Goal: Information Seeking & Learning: Learn about a topic

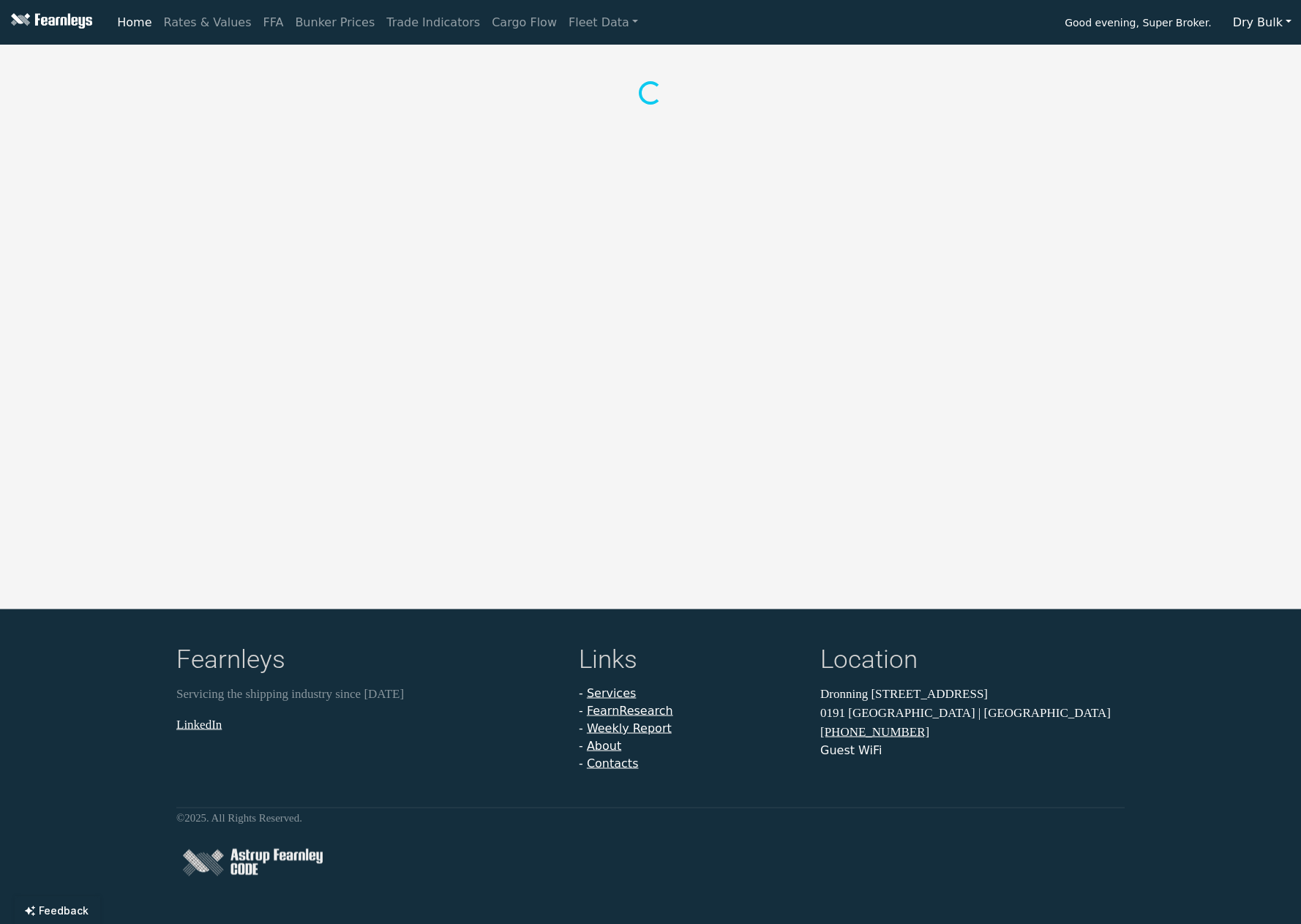
click at [1251, 24] on button "Dry Bulk" at bounding box center [1262, 23] width 77 height 27
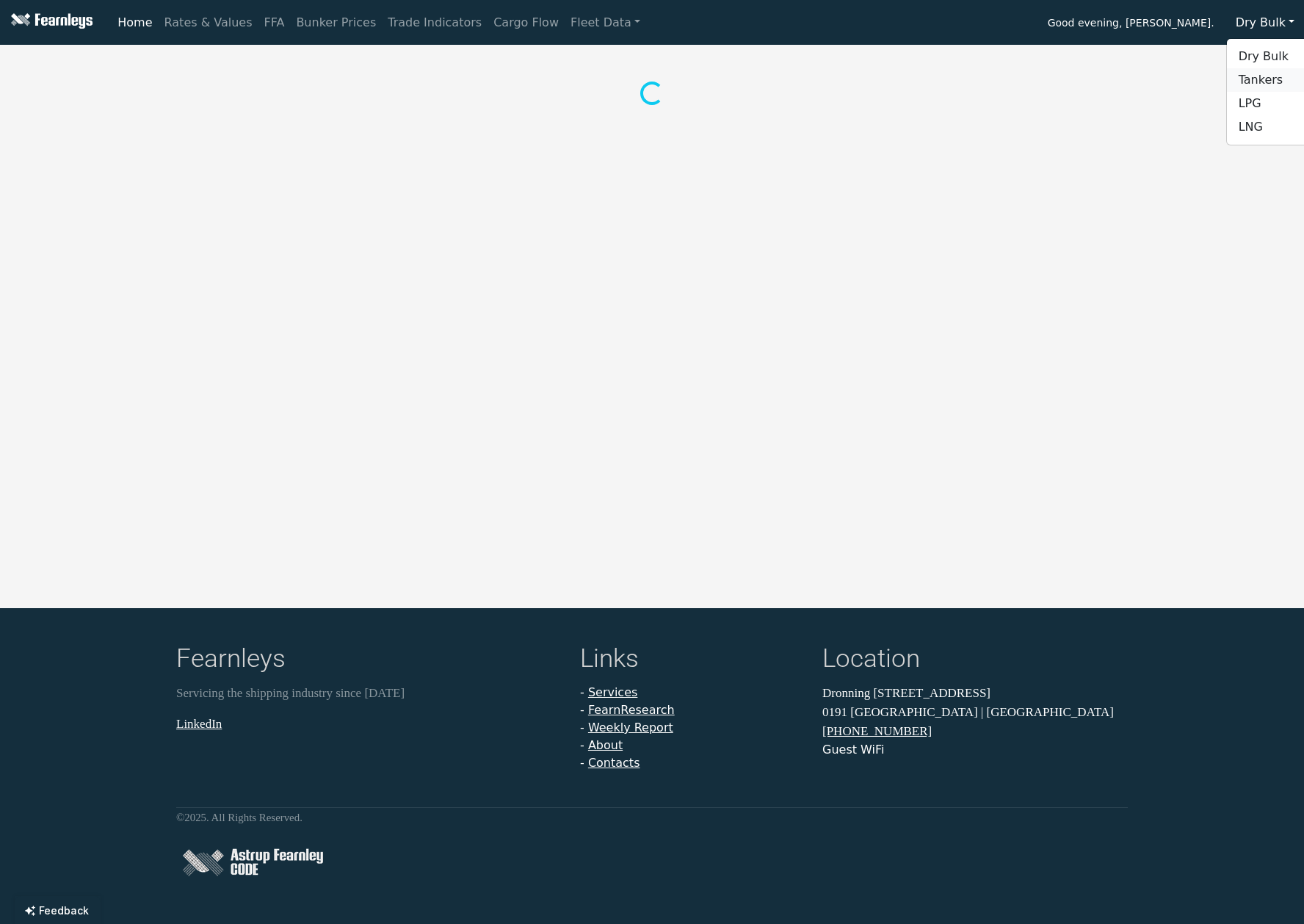
click at [1280, 81] on link "Tankers" at bounding box center [1285, 81] width 116 height 24
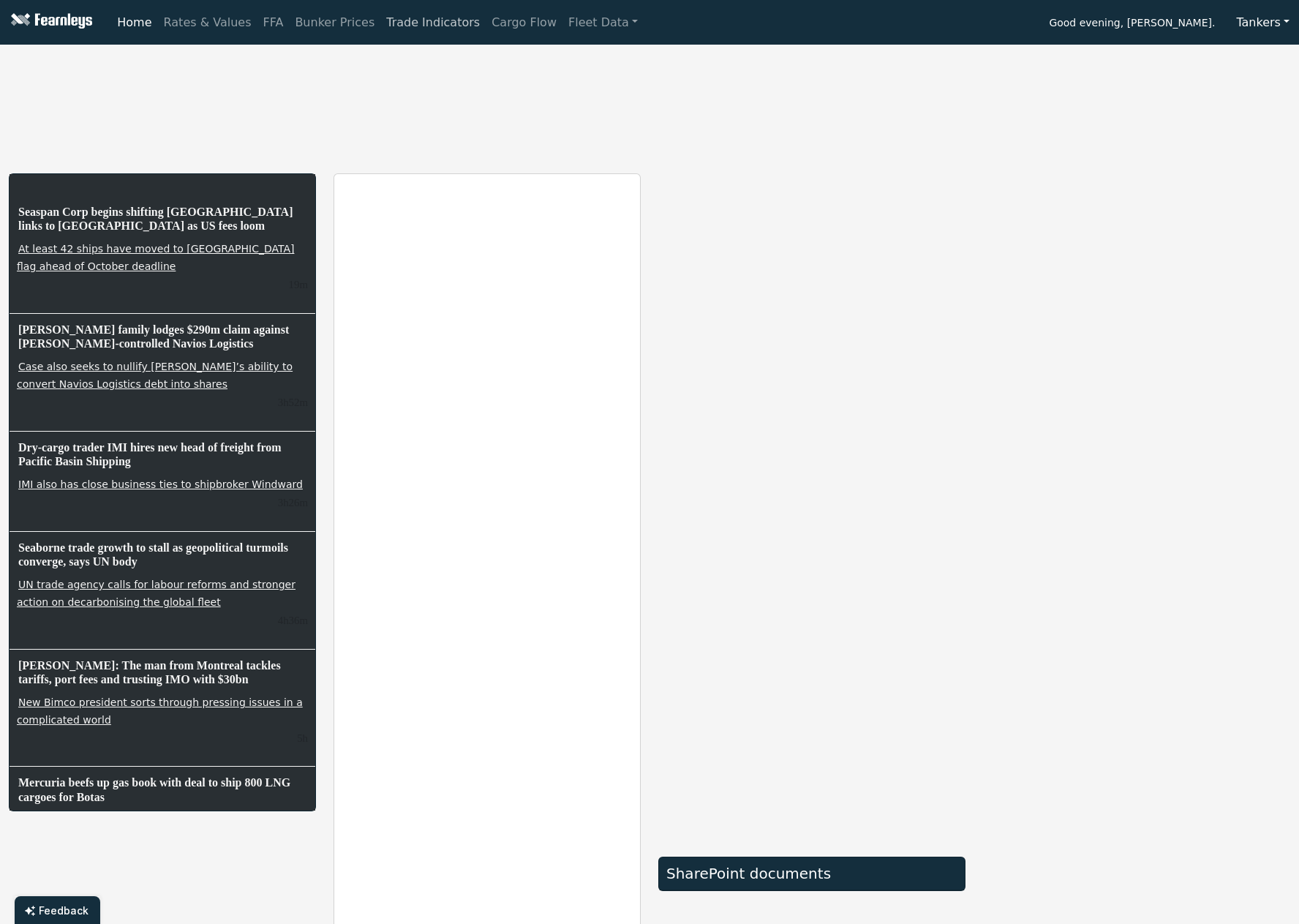
click at [380, 23] on link "Trade Indicators" at bounding box center [433, 23] width 106 height 29
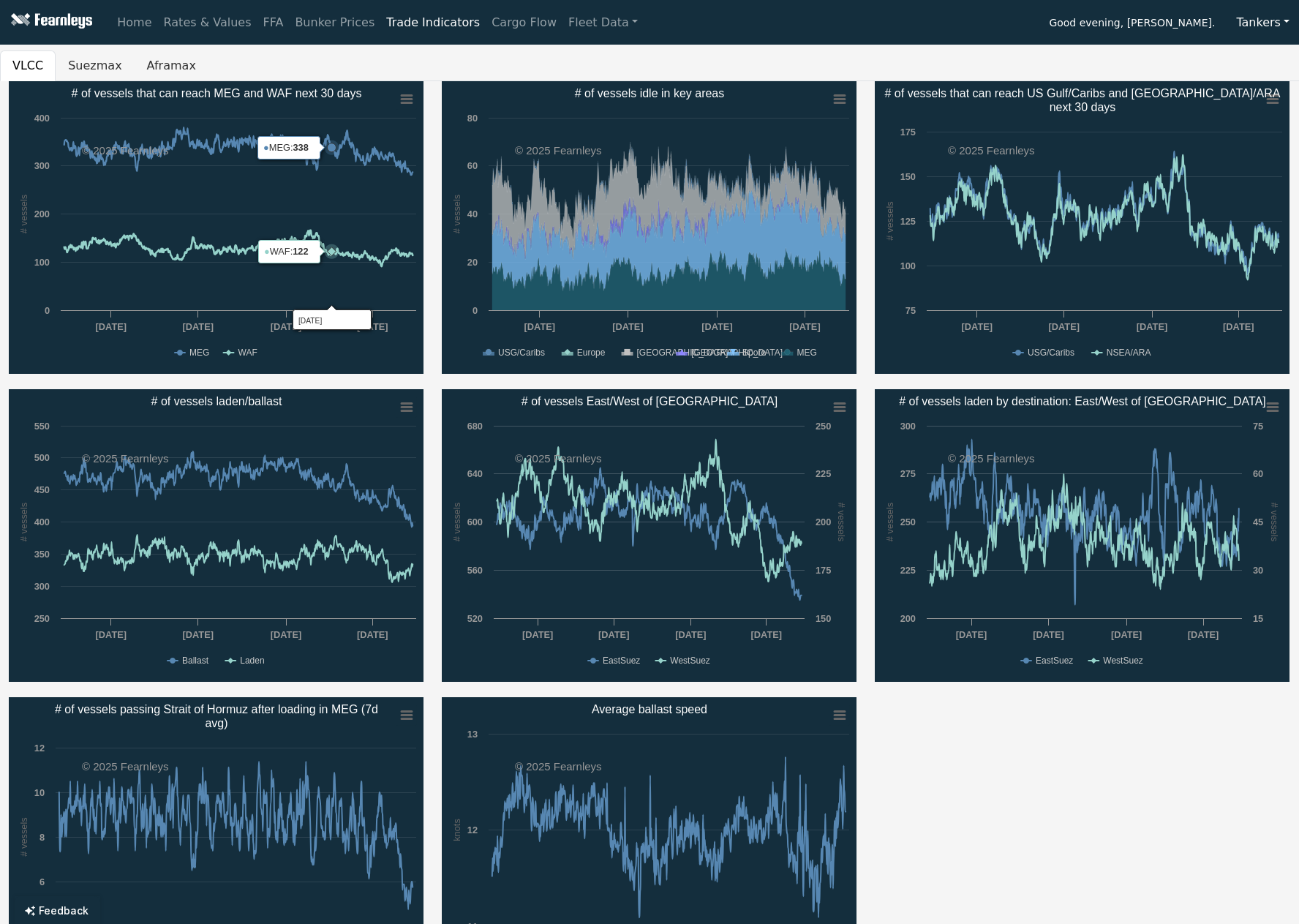
click at [332, 306] on icon "# of vessels that can reach MEG and WAF next 30 days" at bounding box center [333, 317] width 78 height 24
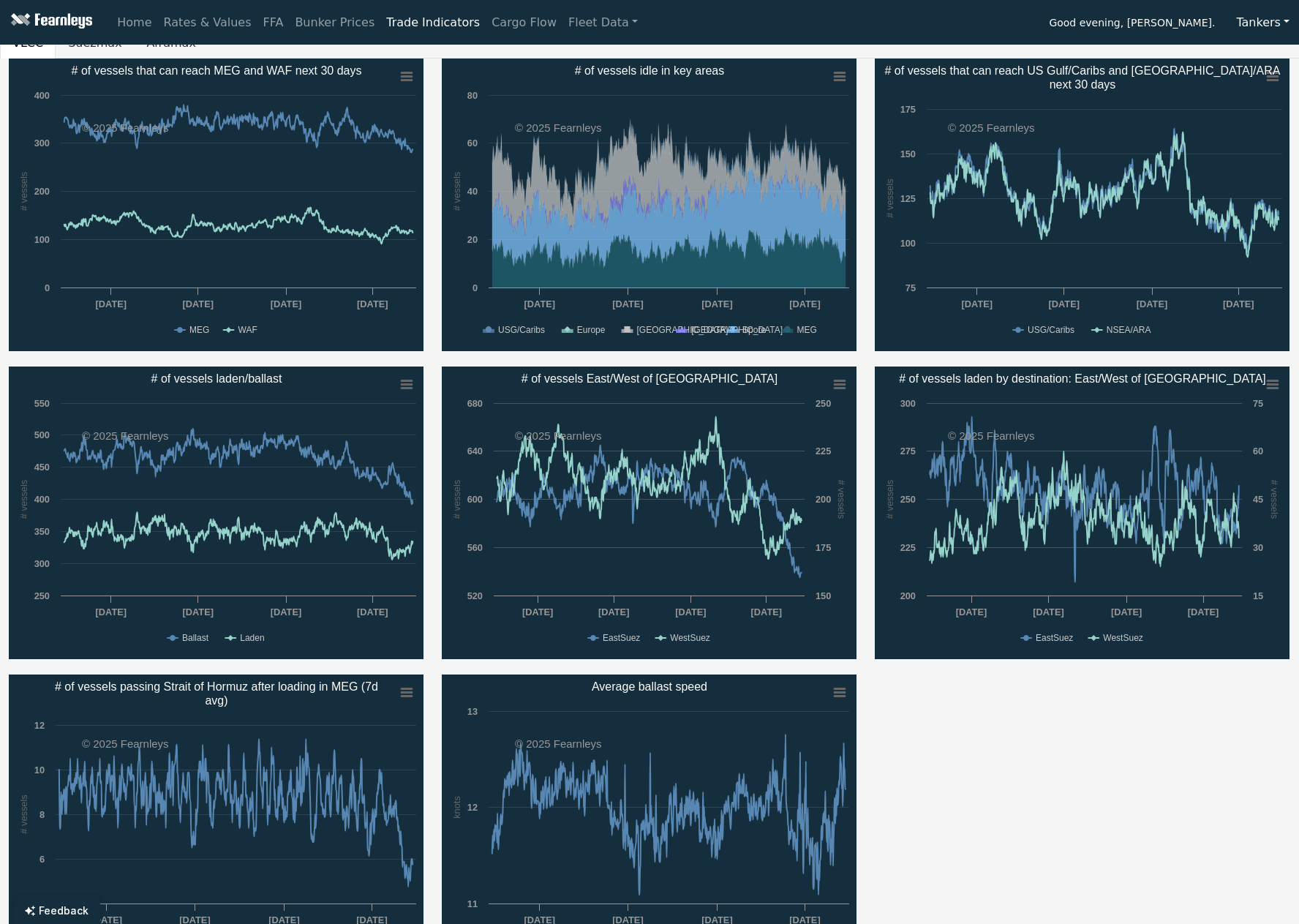
scroll to position [24, 0]
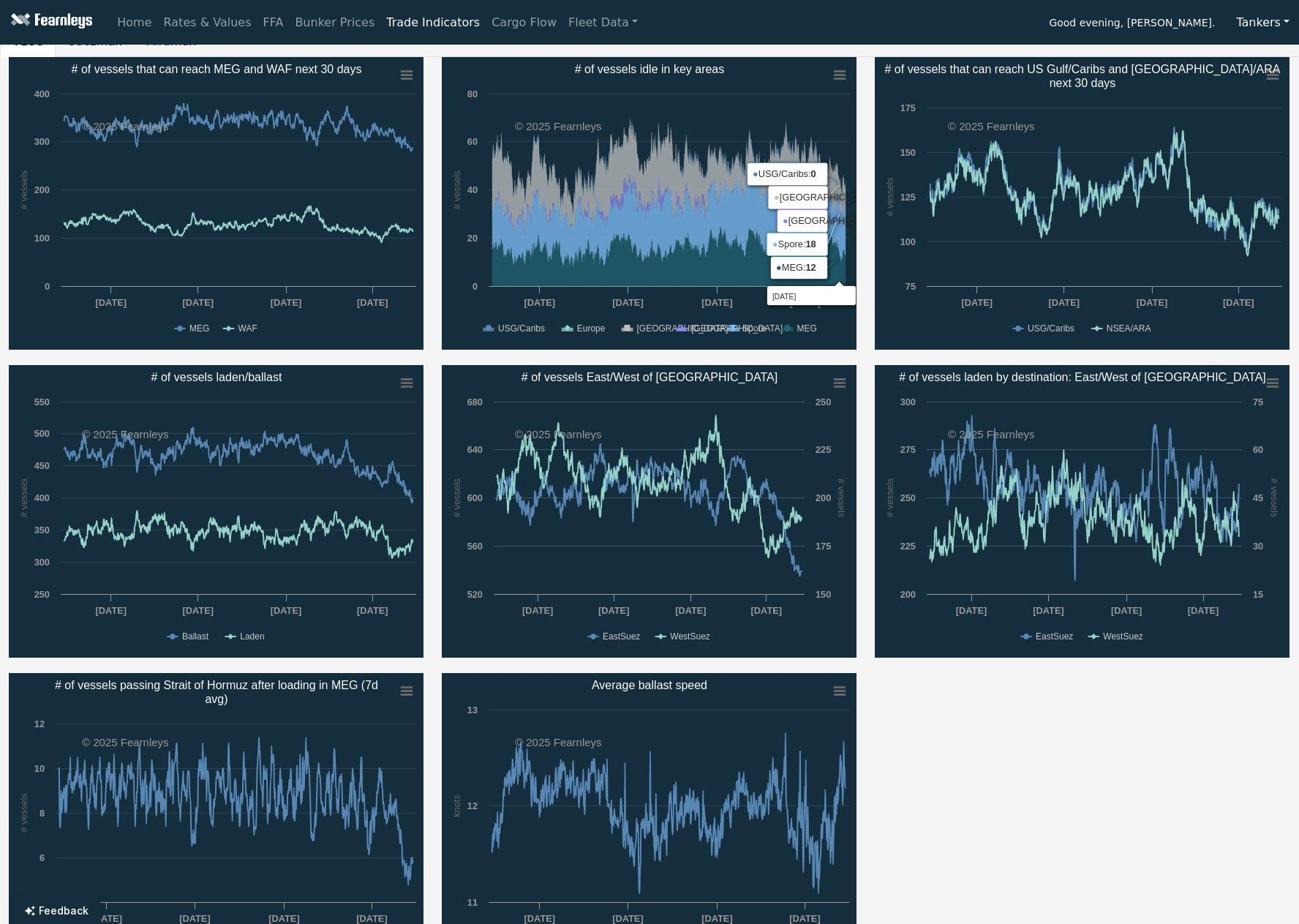
click at [866, 186] on div "Created with Highcharts 11.4.8 # vessels Chart context menu # of vessels that c…" at bounding box center [1082, 203] width 433 height 293
click at [864, 282] on div "Created with Highcharts 11.4.8 # vessels Chart context menu # of vessels idle i…" at bounding box center [649, 203] width 433 height 293
